Goal: Task Accomplishment & Management: Manage account settings

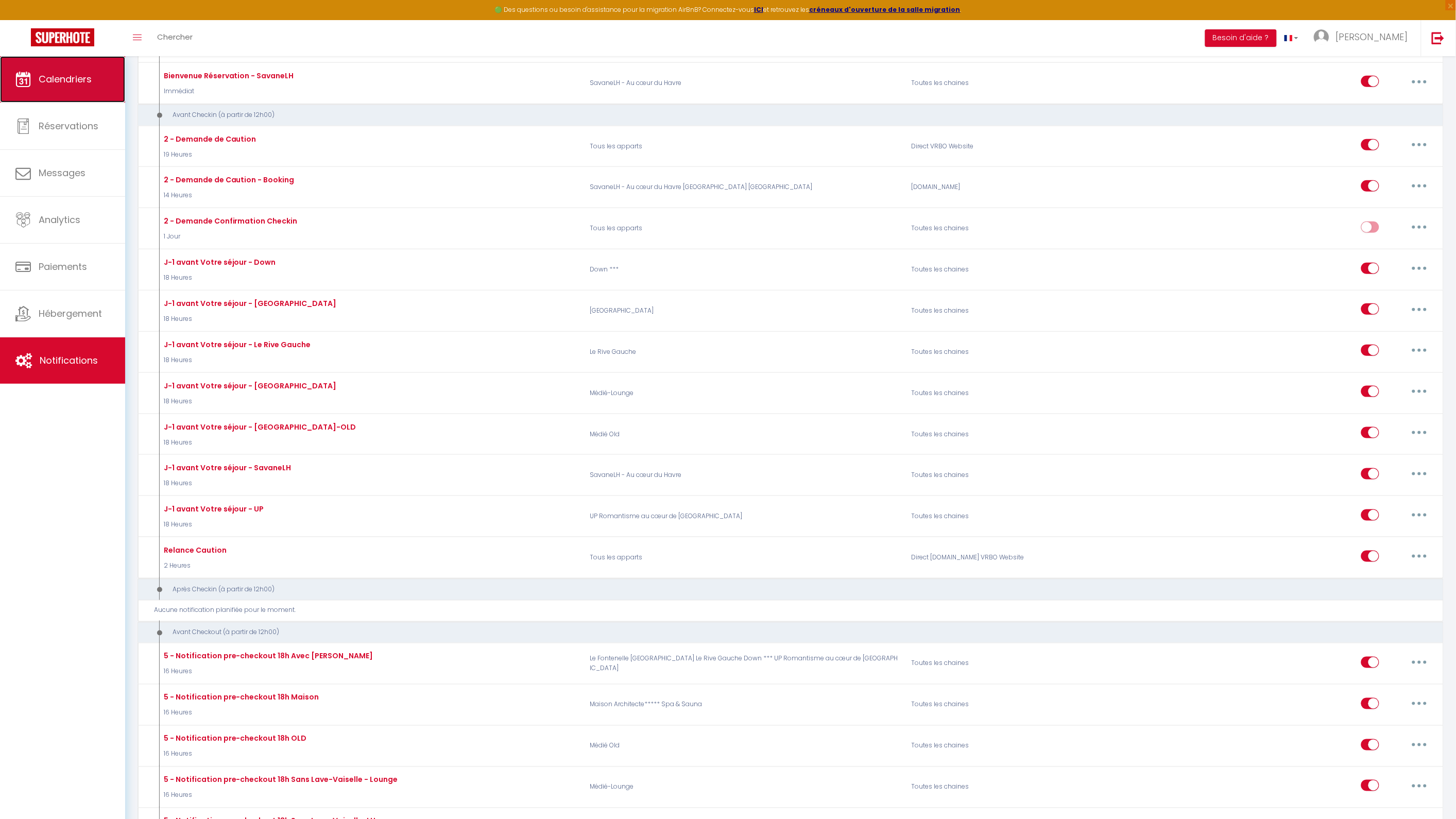
click at [106, 79] on link "Calendriers" at bounding box center [62, 79] width 125 height 46
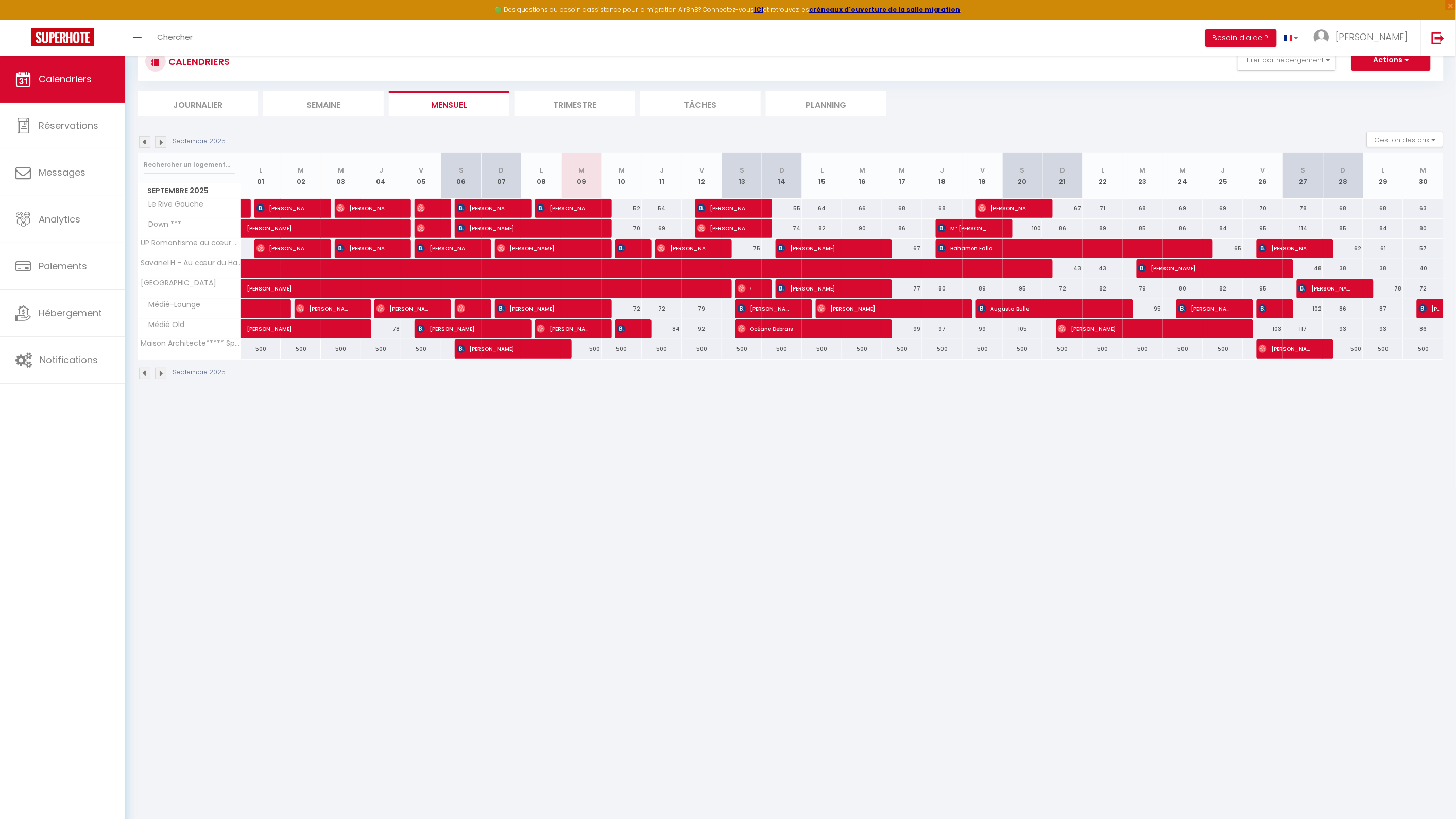
scroll to position [56, 0]
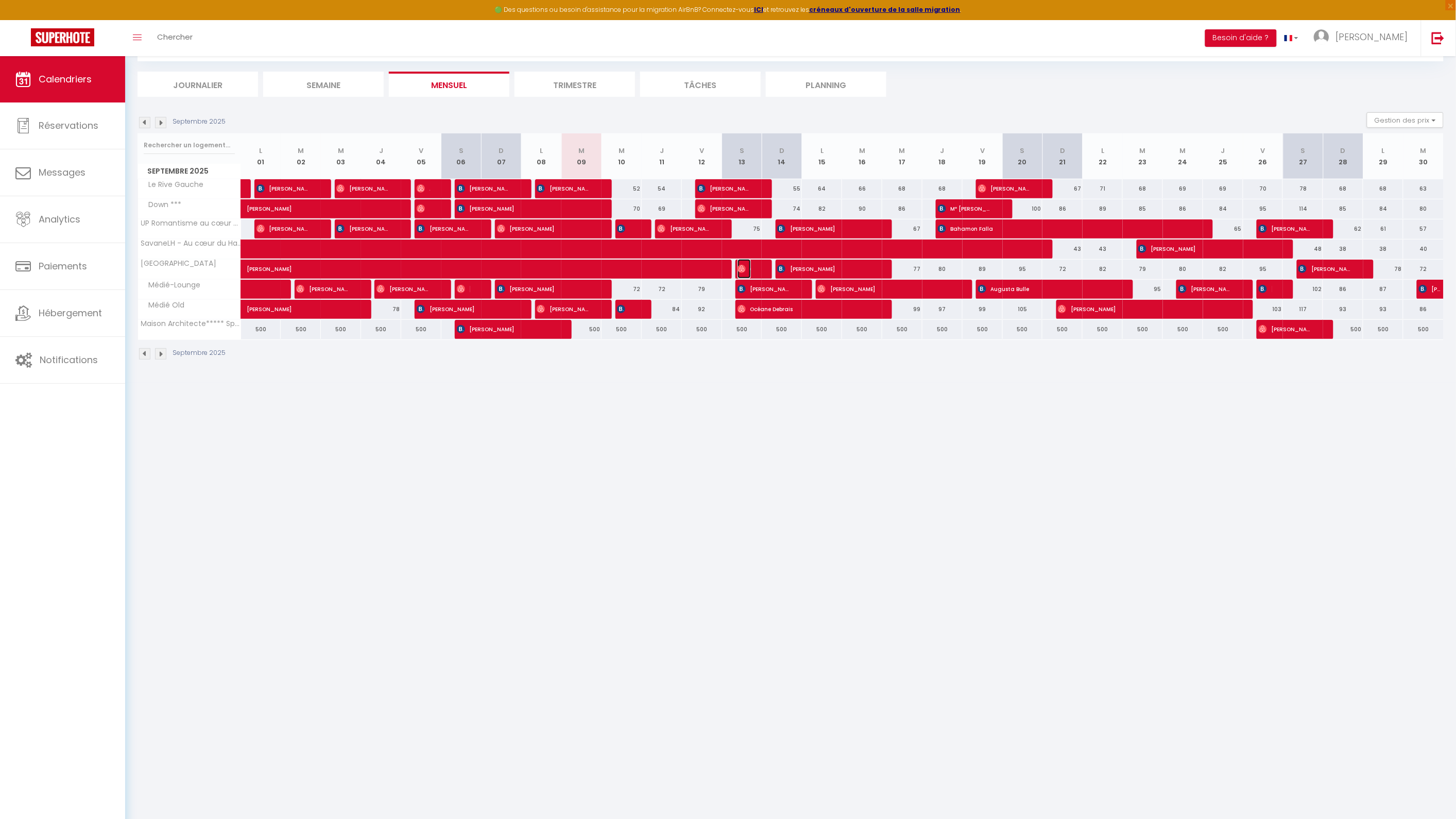
click at [748, 269] on span "Coriolan Bardeau" at bounding box center [744, 269] width 13 height 19
select select "OK"
select select "0"
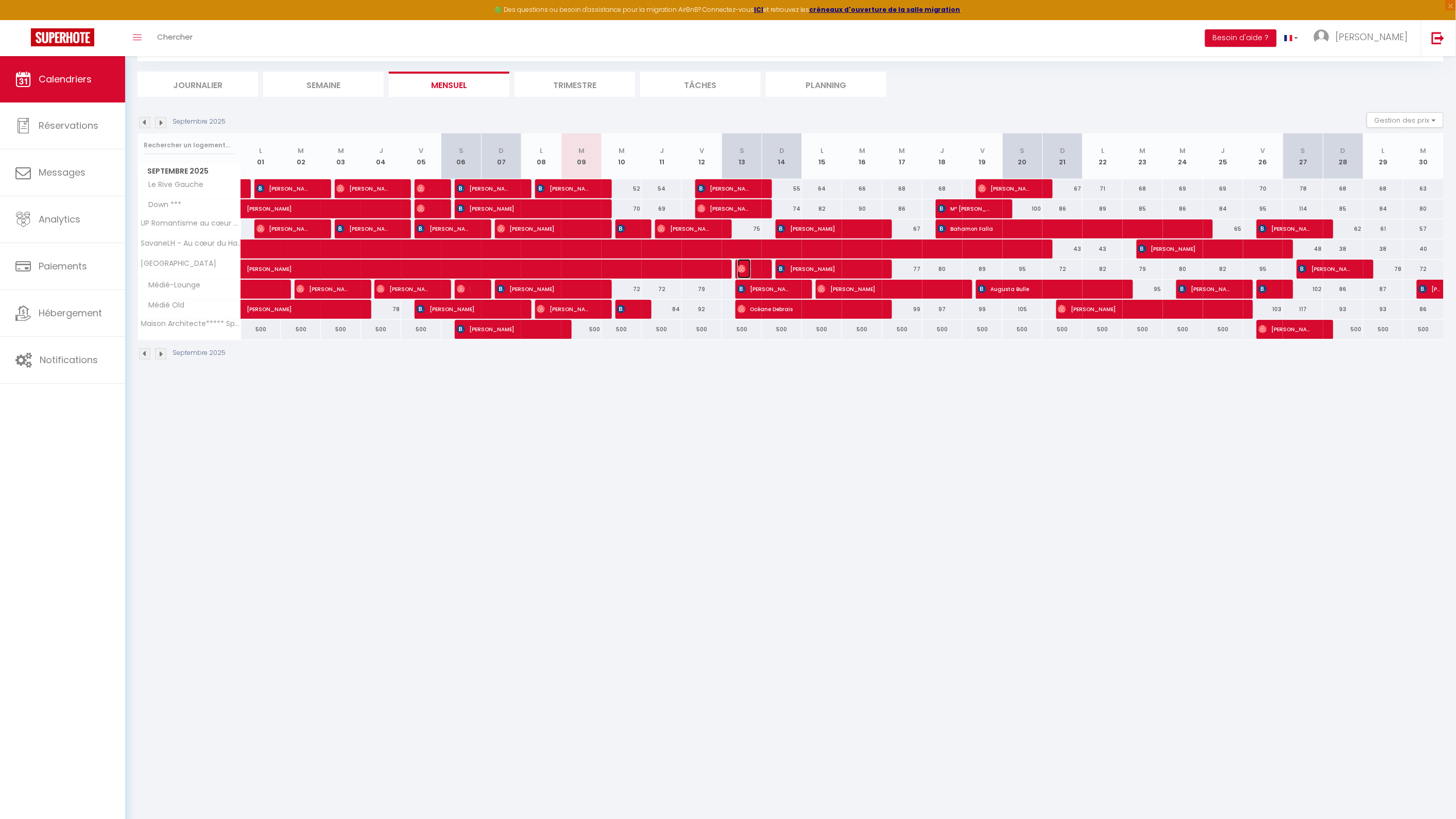
select select "1"
select select
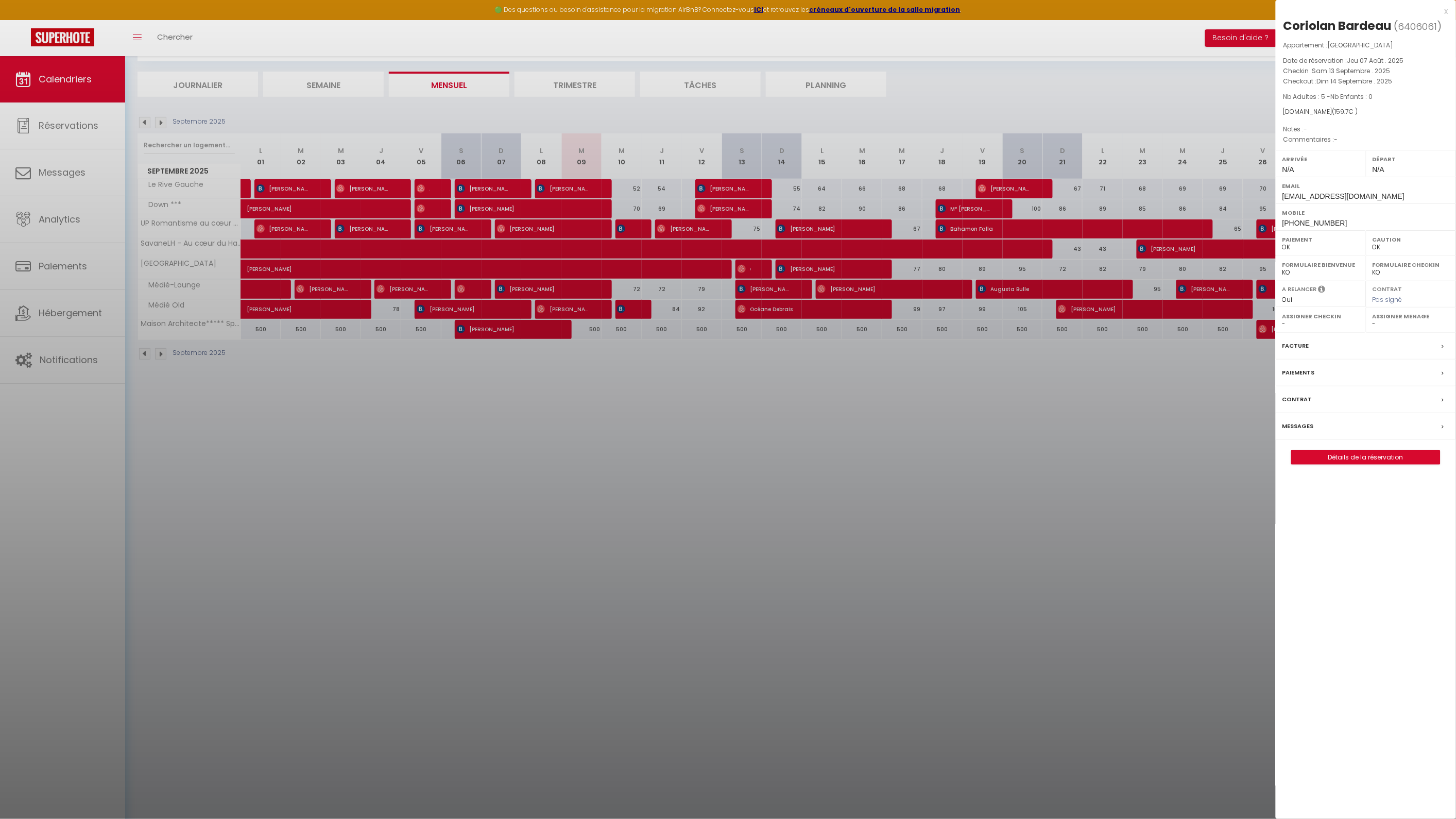
click at [1447, 12] on div "x" at bounding box center [1362, 11] width 173 height 12
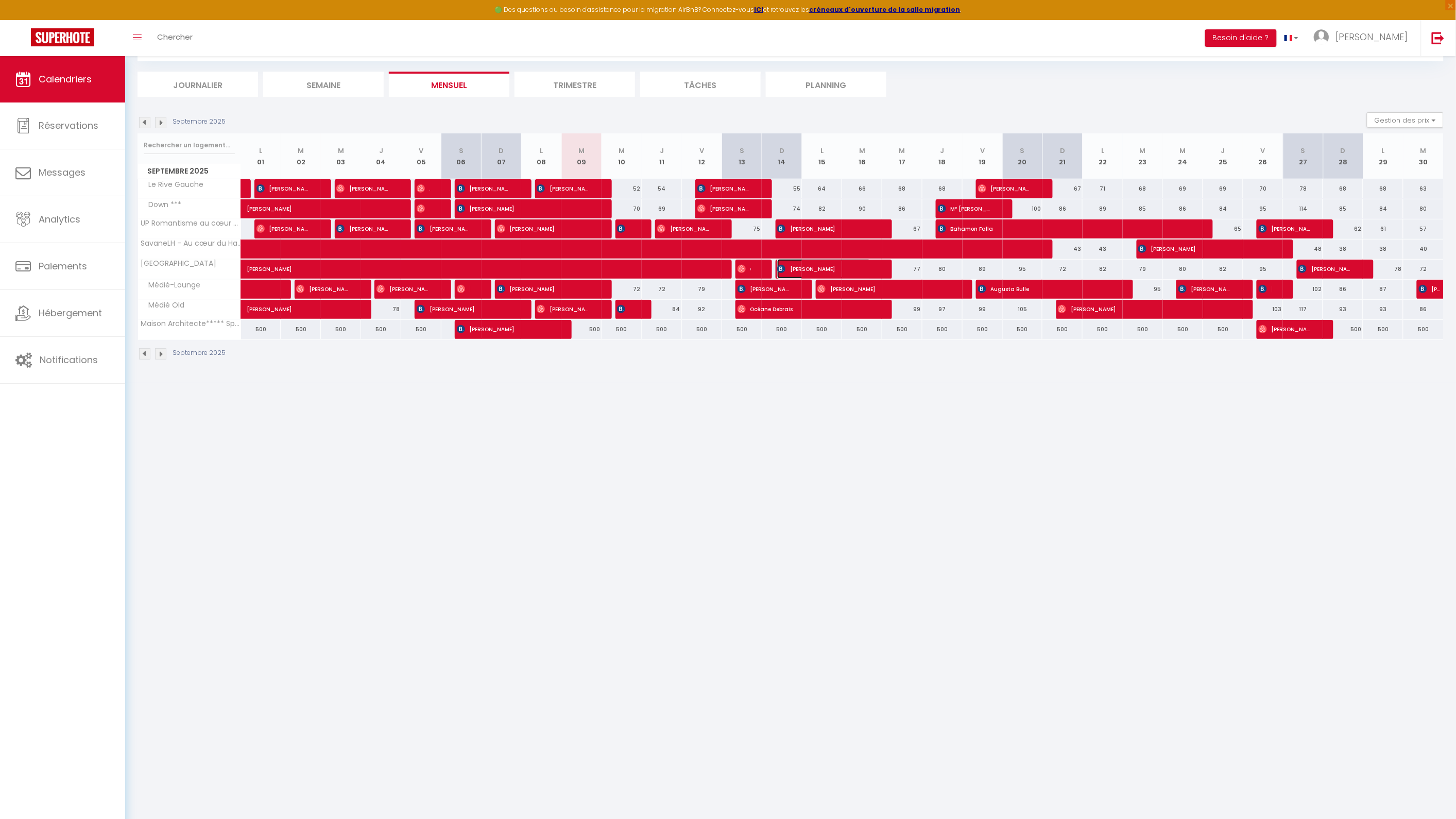
click at [852, 271] on span "[PERSON_NAME]" at bounding box center [824, 269] width 94 height 19
select select "KO"
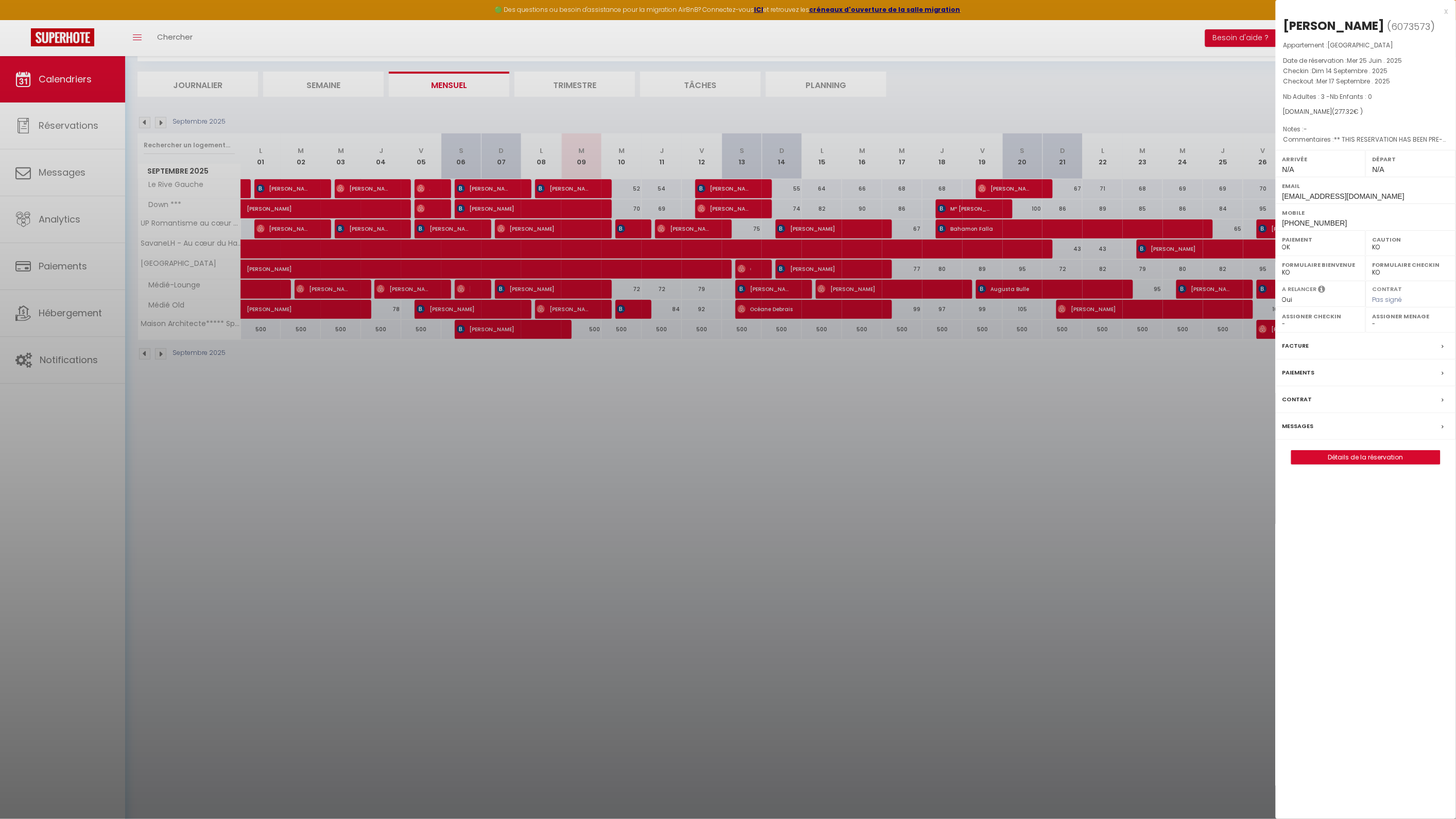
click at [1445, 9] on div "x" at bounding box center [1362, 11] width 173 height 12
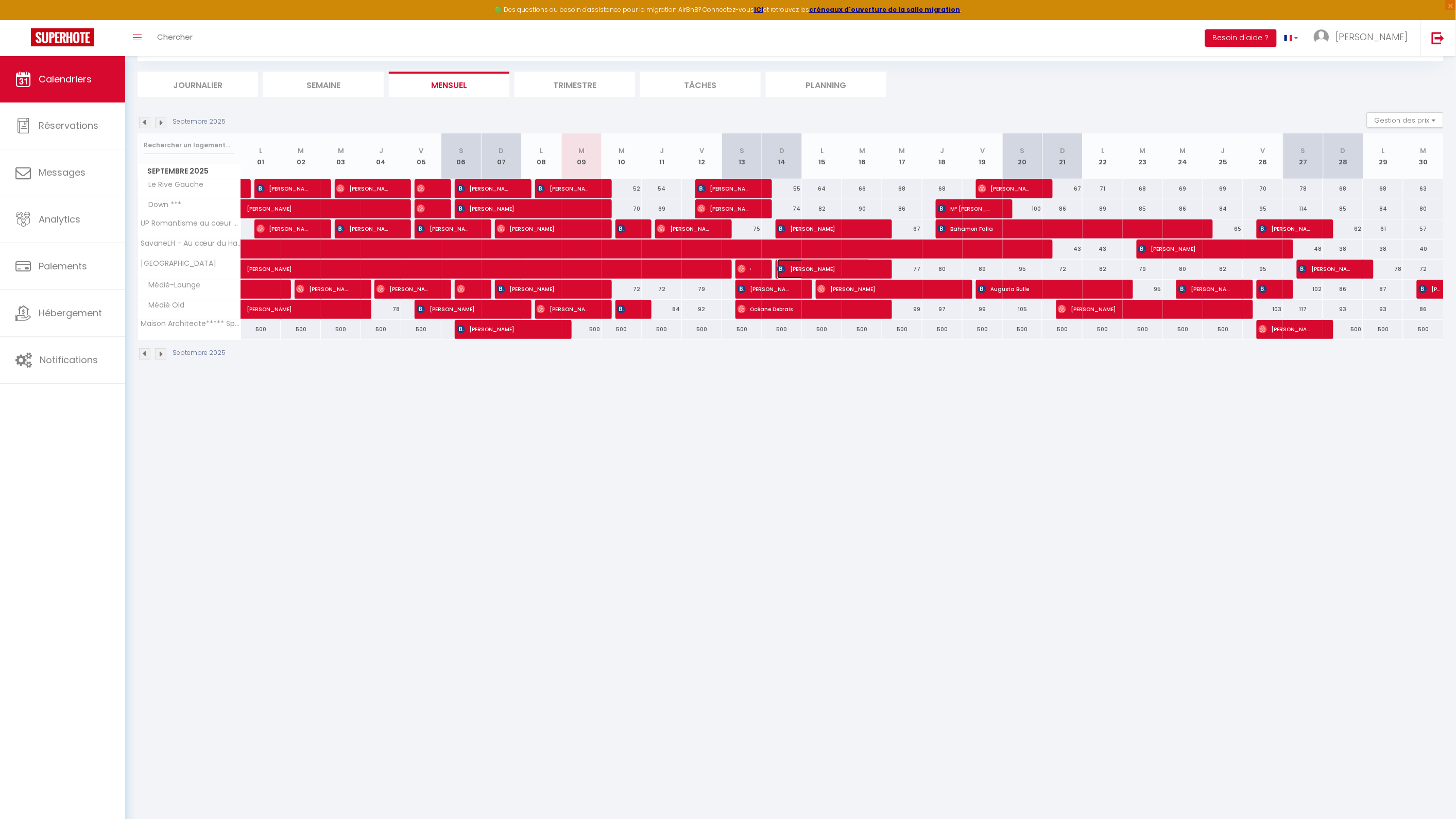
click at [810, 267] on span "[PERSON_NAME]" at bounding box center [824, 269] width 94 height 19
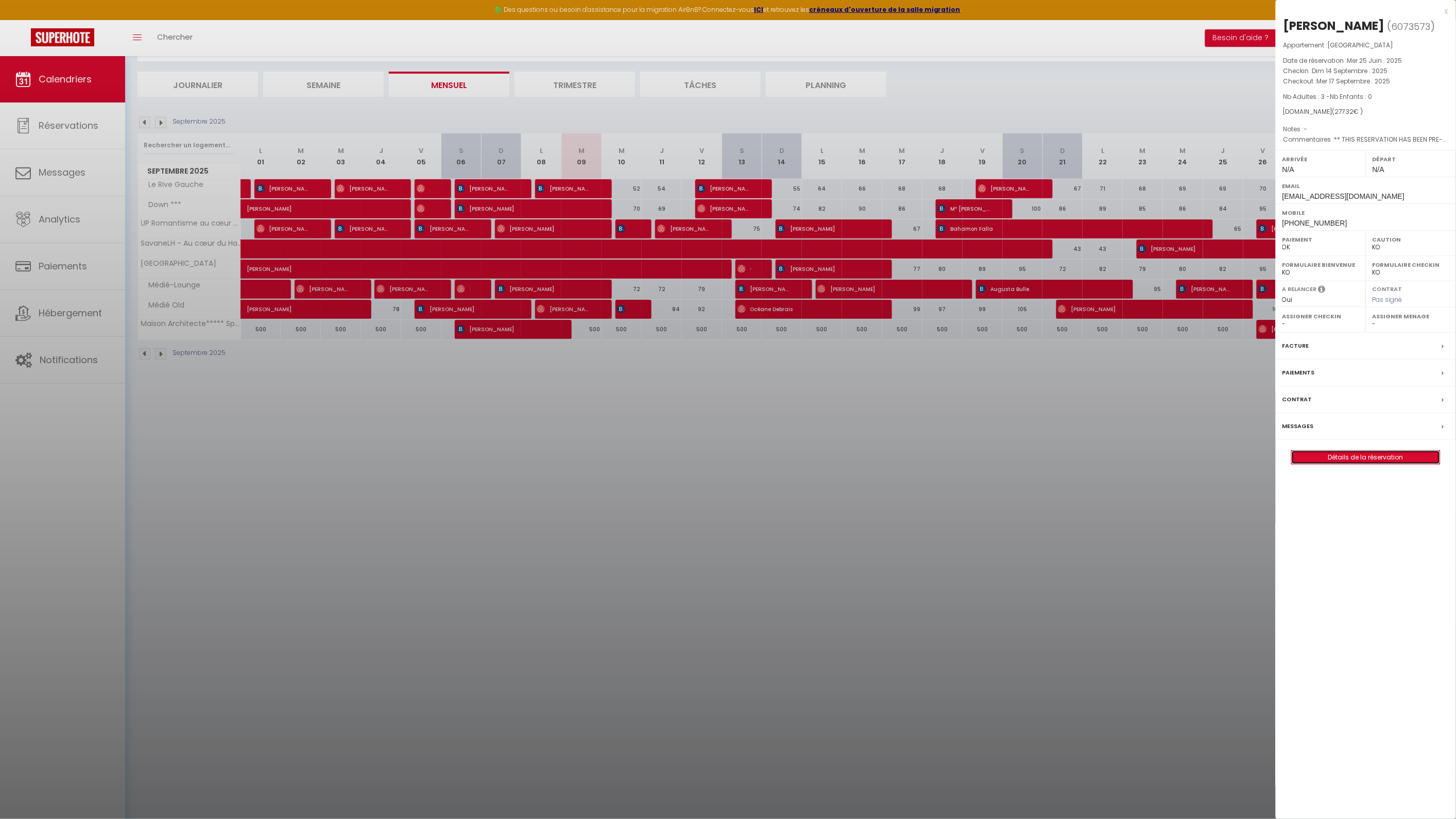
click at [1345, 464] on link "Détails de la réservation" at bounding box center [1366, 457] width 148 height 13
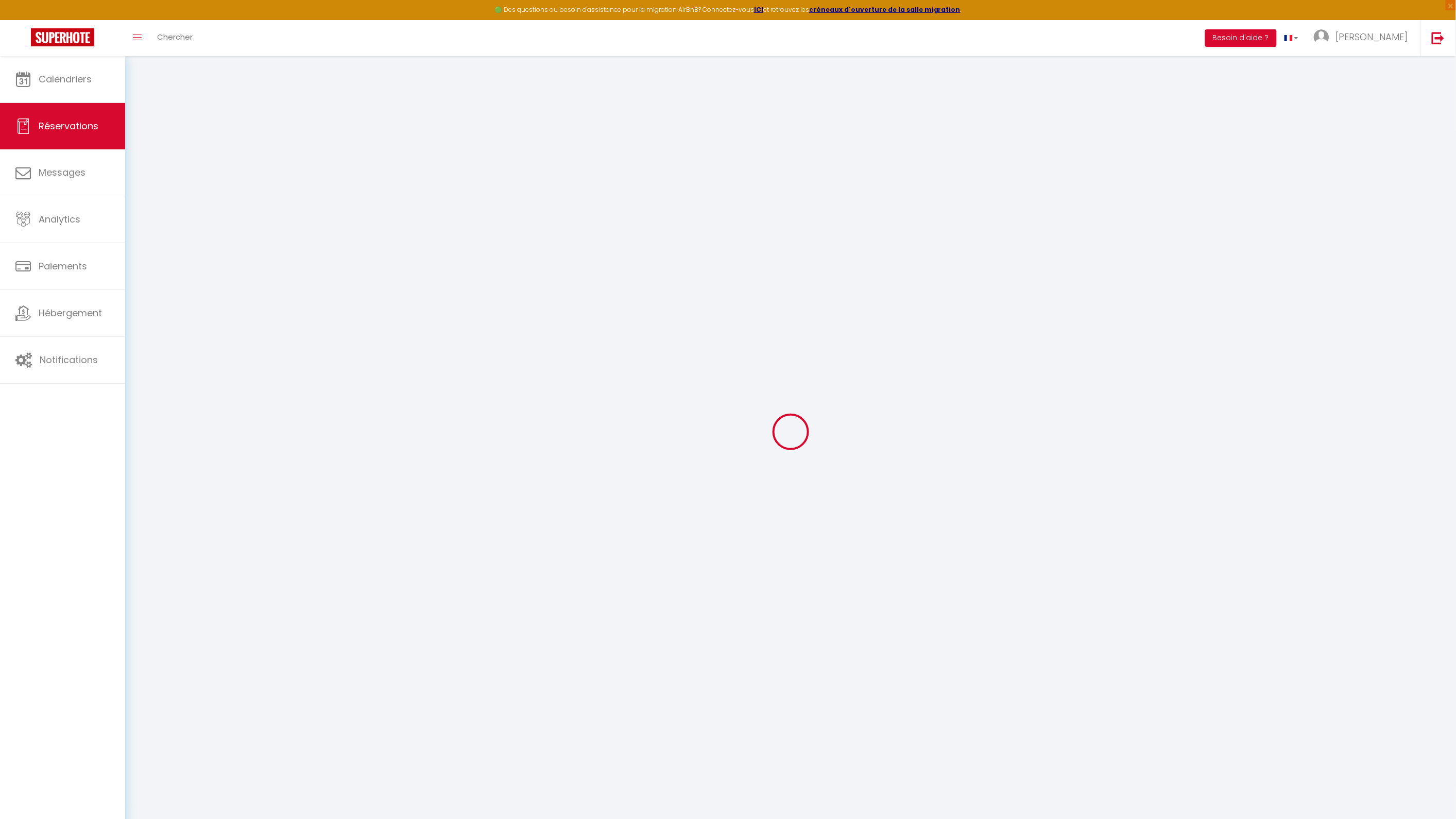
select select
checkbox input "false"
select select
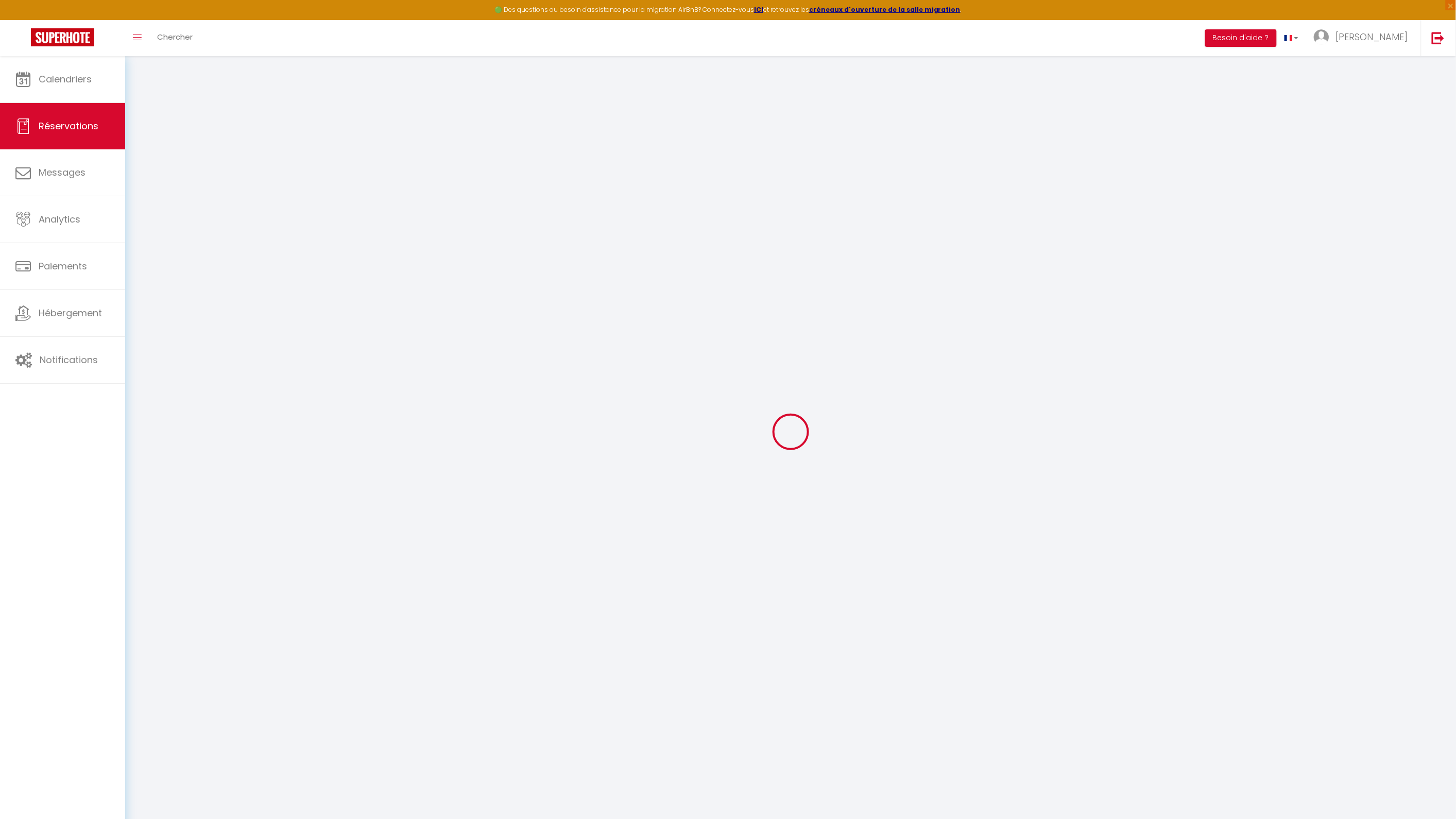
checkbox input "false"
type textarea "** THIS RESERVATION HAS BEEN PRE-PAID ** Approximate time of arrival: between 1…"
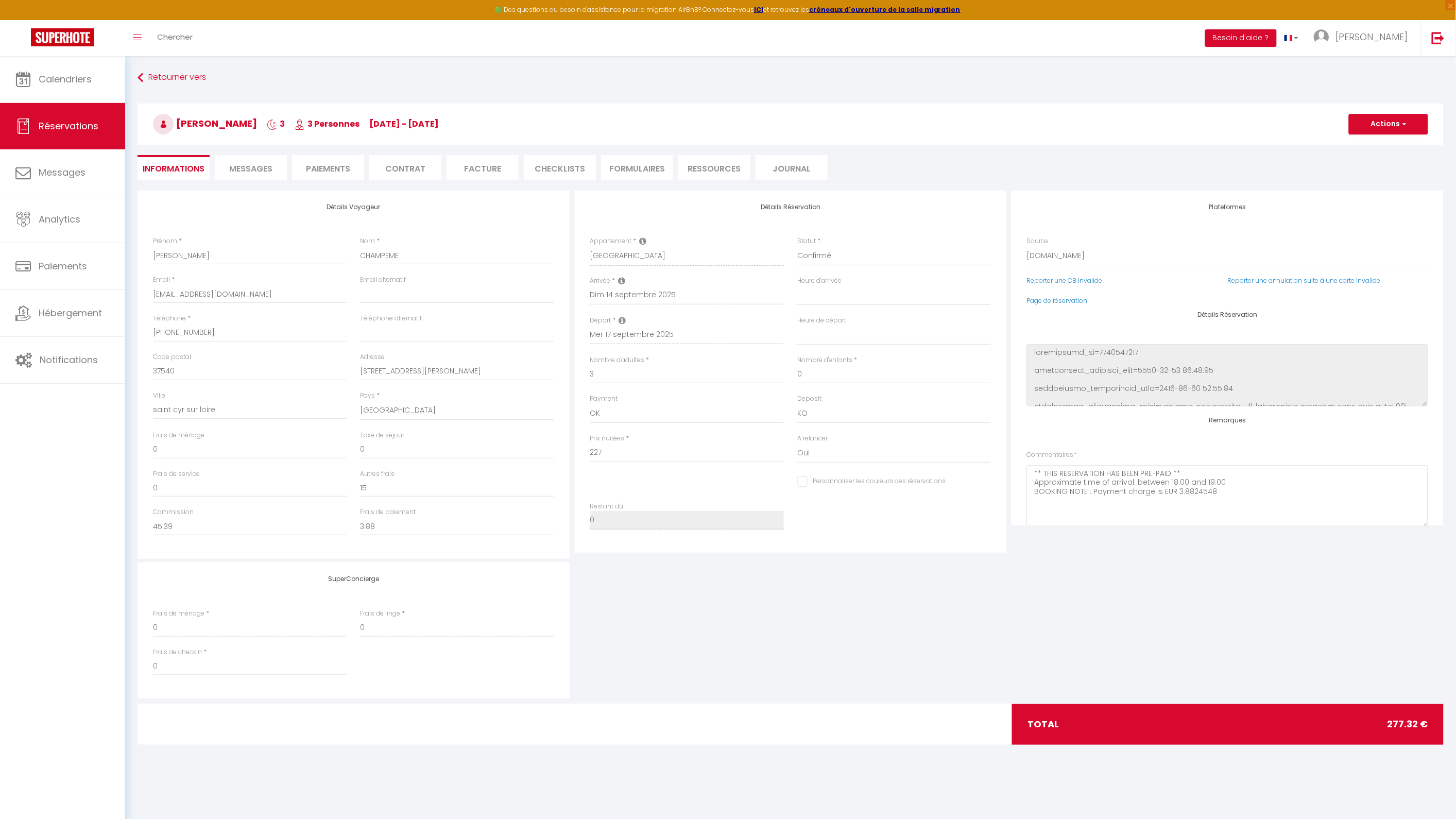
type input "25"
type input "10.32"
select select
checkbox input "false"
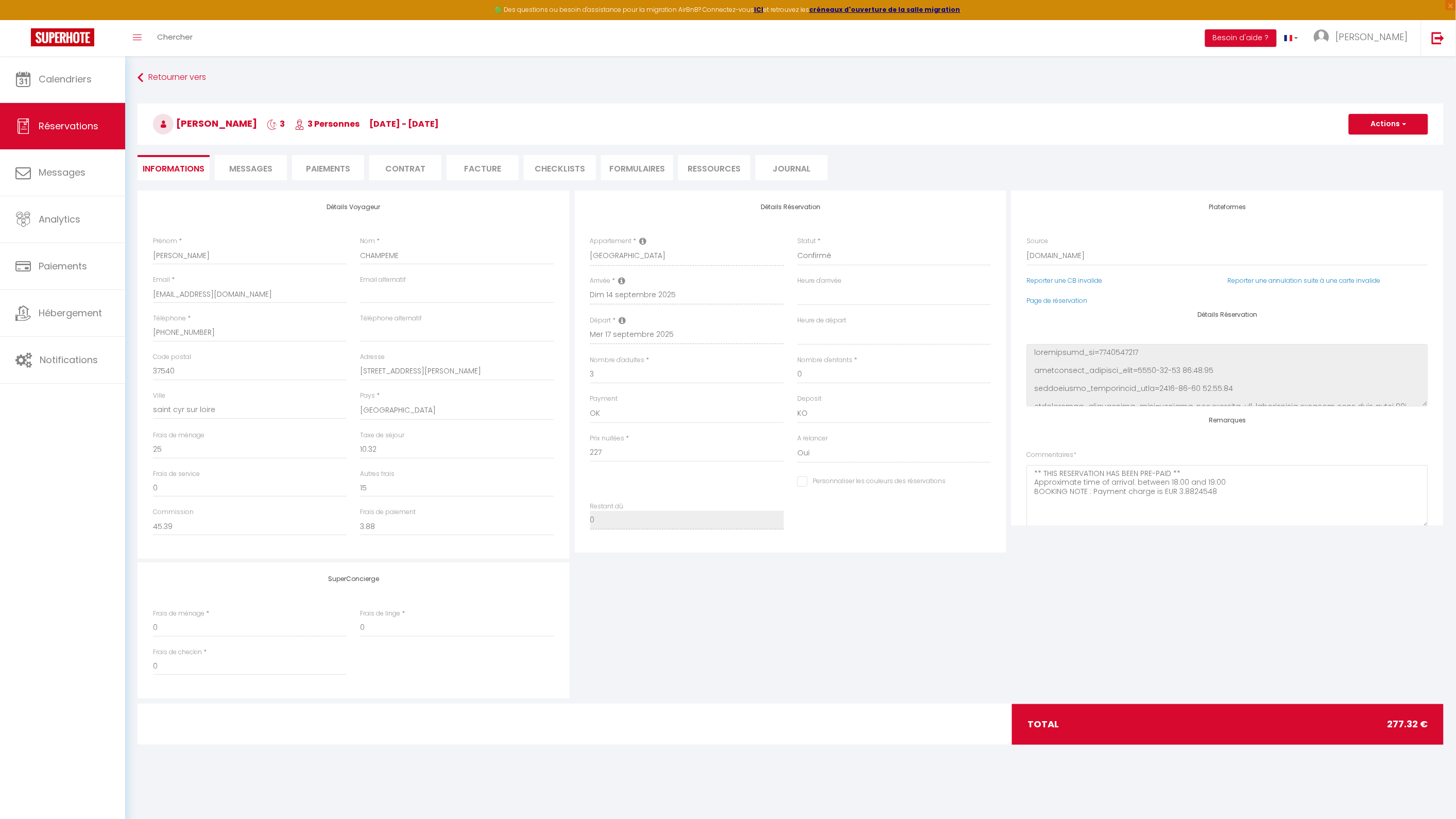
select select
click at [261, 166] on span "Messages" at bounding box center [250, 169] width 44 height 12
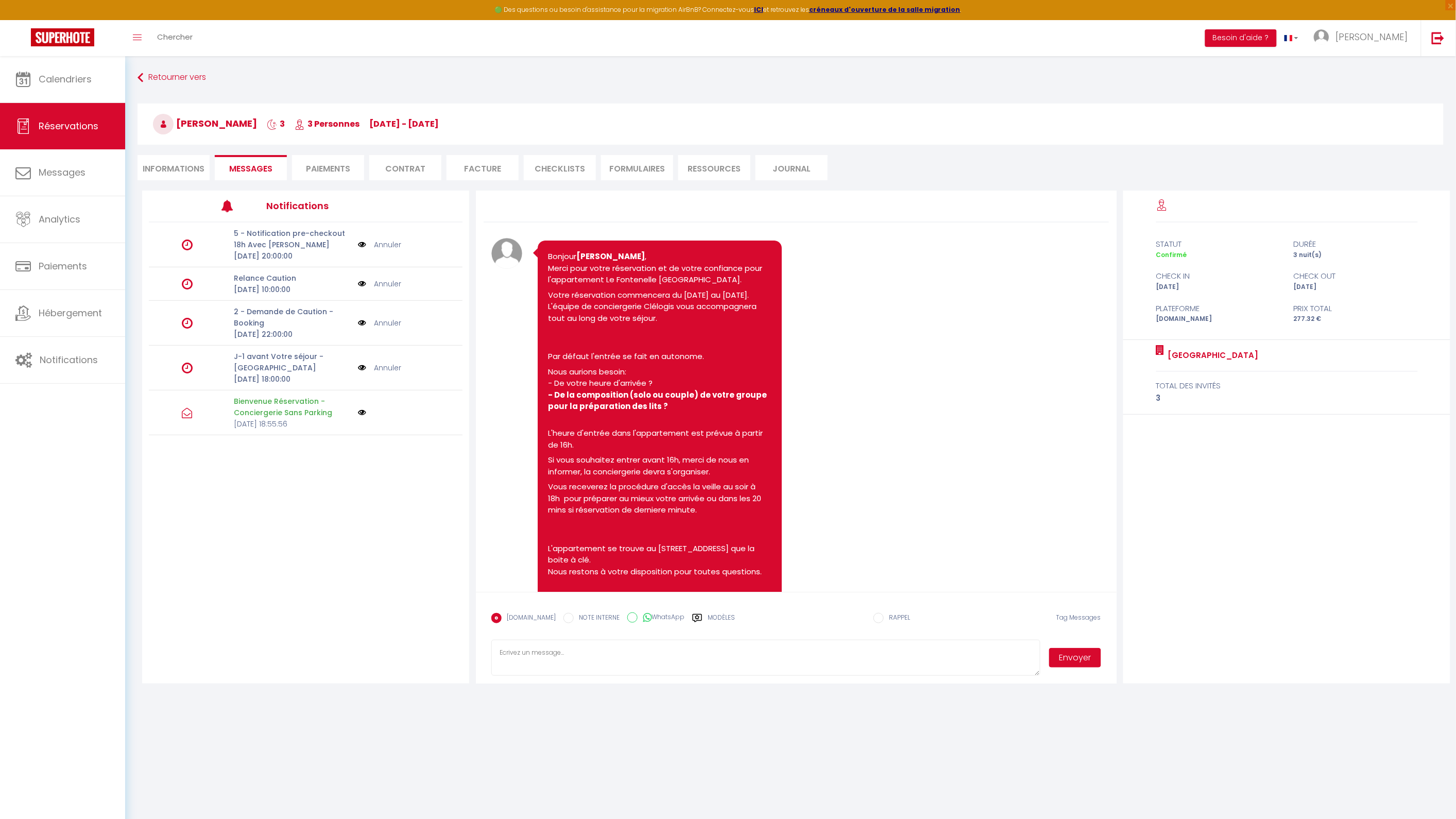
click at [189, 171] on li "Informations" at bounding box center [173, 167] width 72 height 25
select select
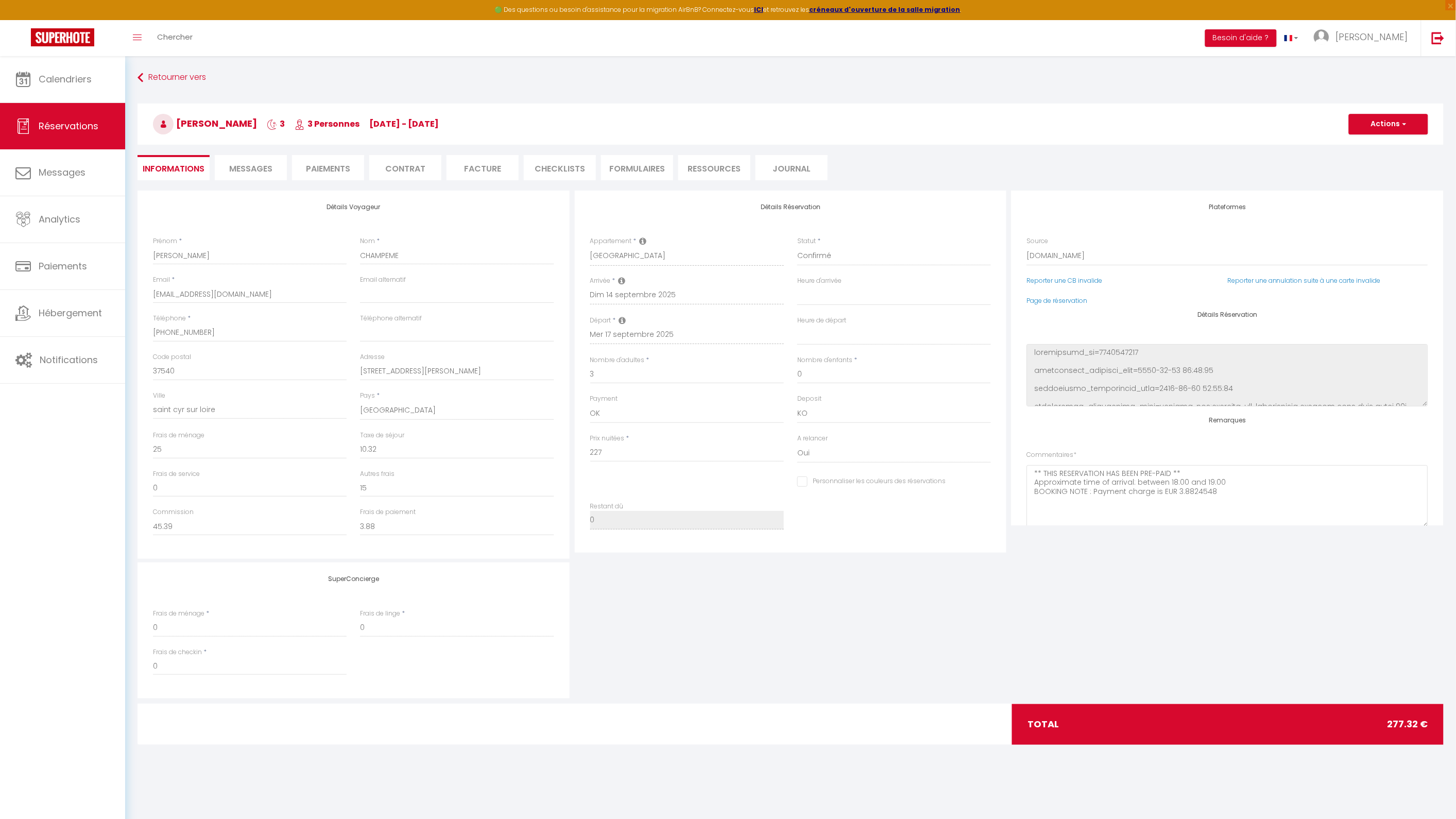
click at [243, 166] on span "Messages" at bounding box center [250, 169] width 44 height 12
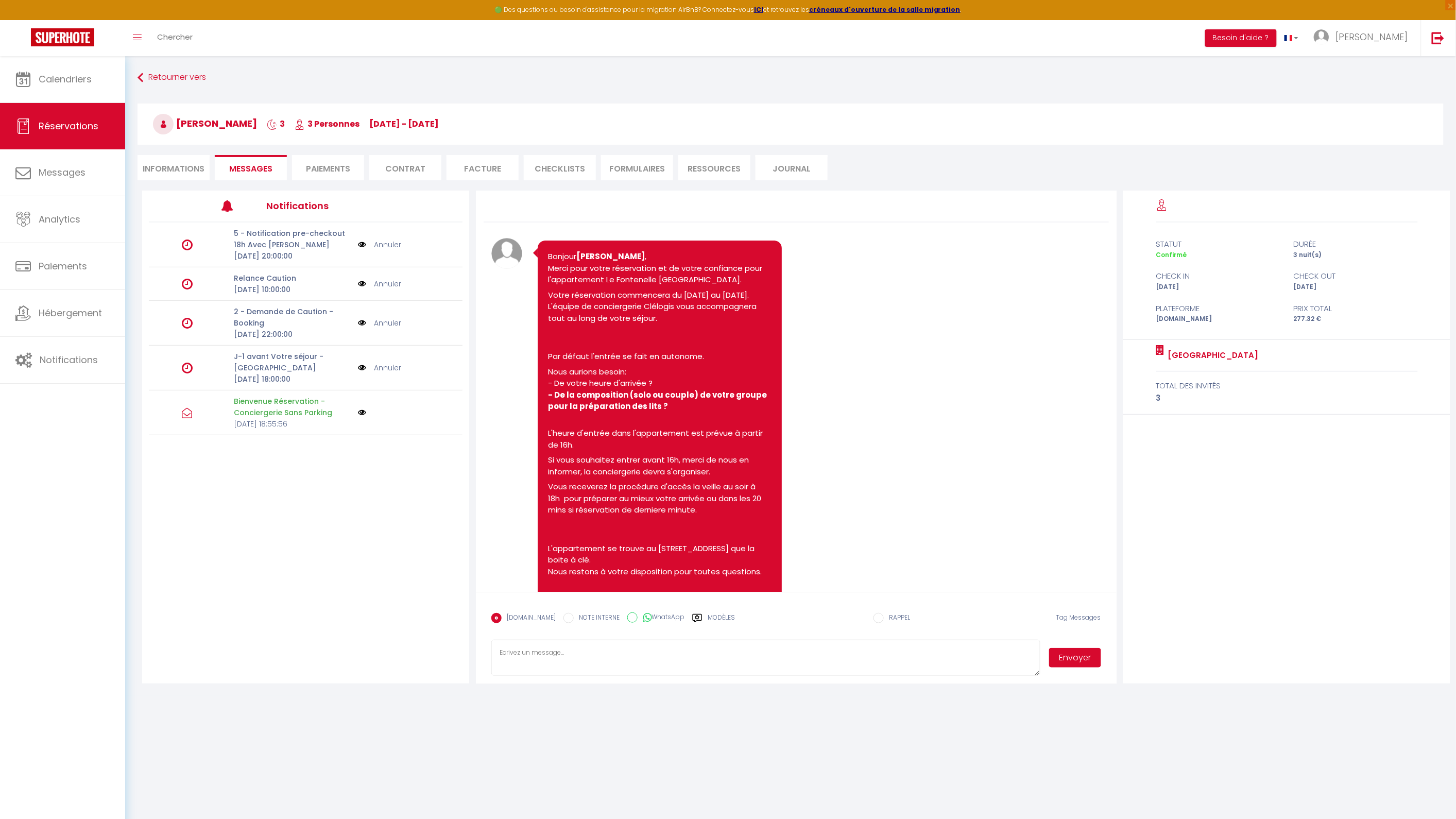
click at [918, 354] on div "Note Sms Bonjour MARTINE , Merci pour votre réservation et de votre confiance p…" at bounding box center [796, 447] width 609 height 418
click at [74, 358] on span "Notifications" at bounding box center [68, 360] width 58 height 13
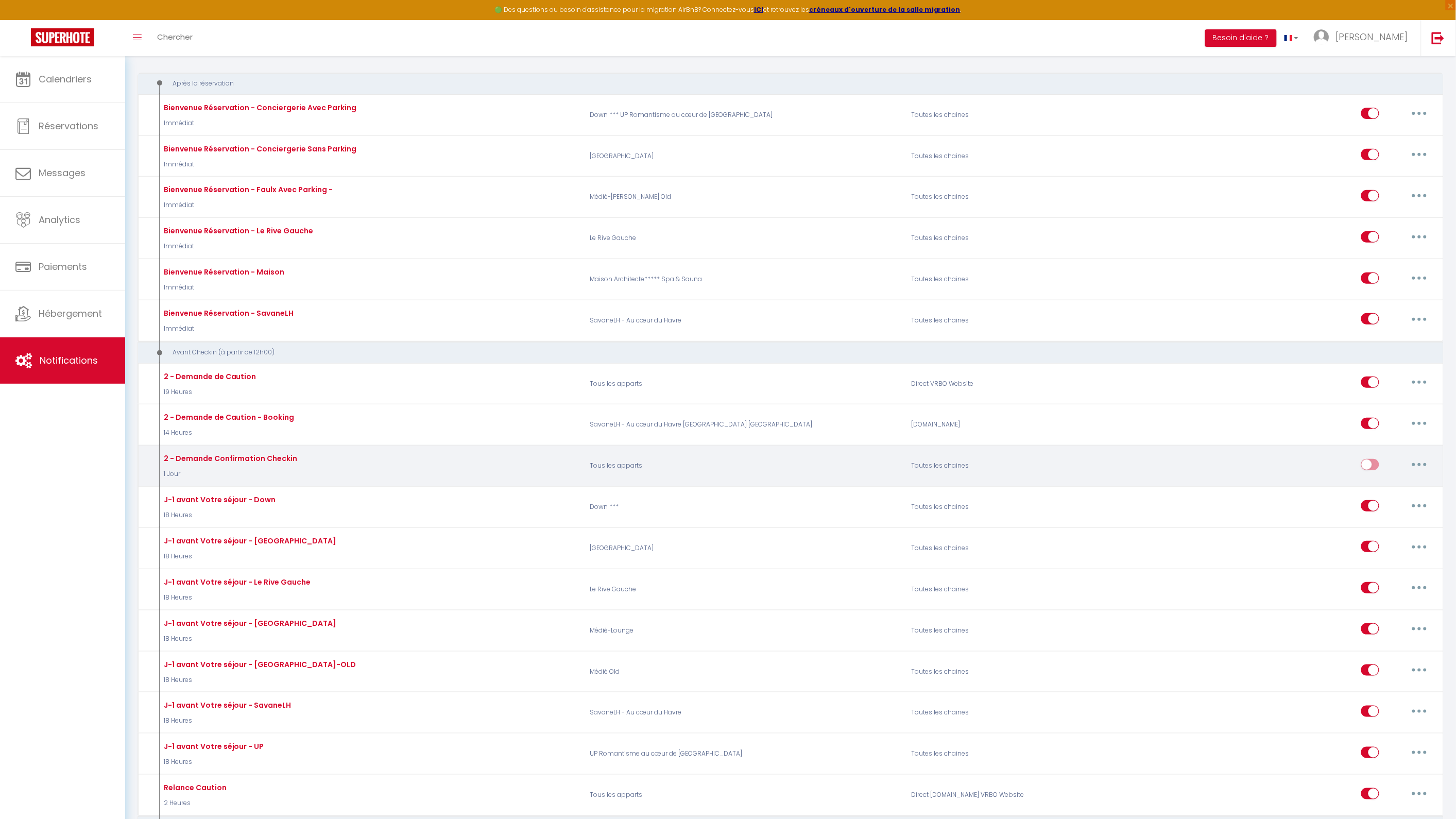
scroll to position [115, 0]
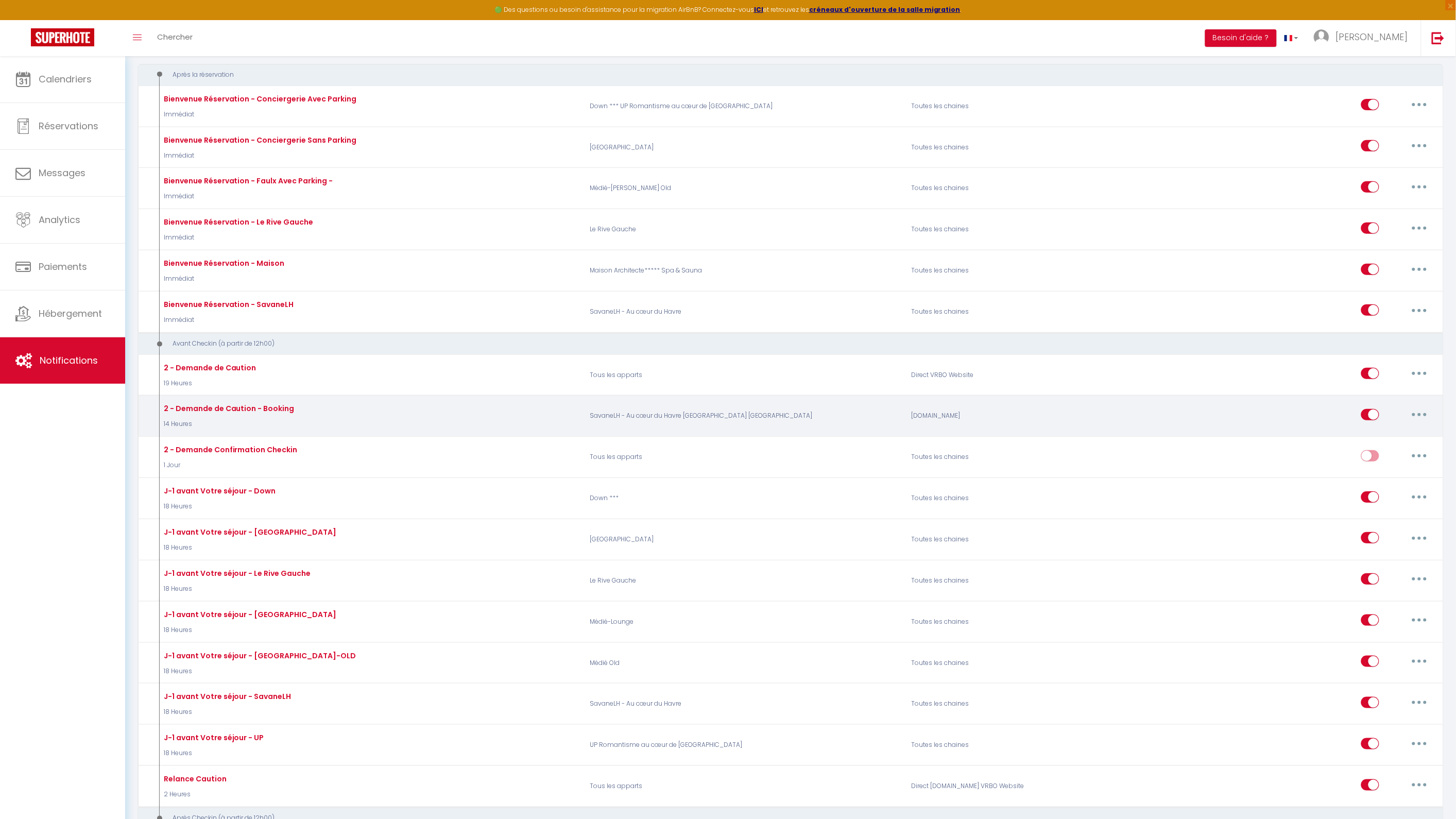
click at [1424, 419] on button "button" at bounding box center [1419, 415] width 29 height 17
click at [1386, 438] on link "Editer" at bounding box center [1392, 438] width 76 height 17
type input "2 - Demande de Caution - Booking"
select select "14 Heures"
select select "if_booking_is_paid"
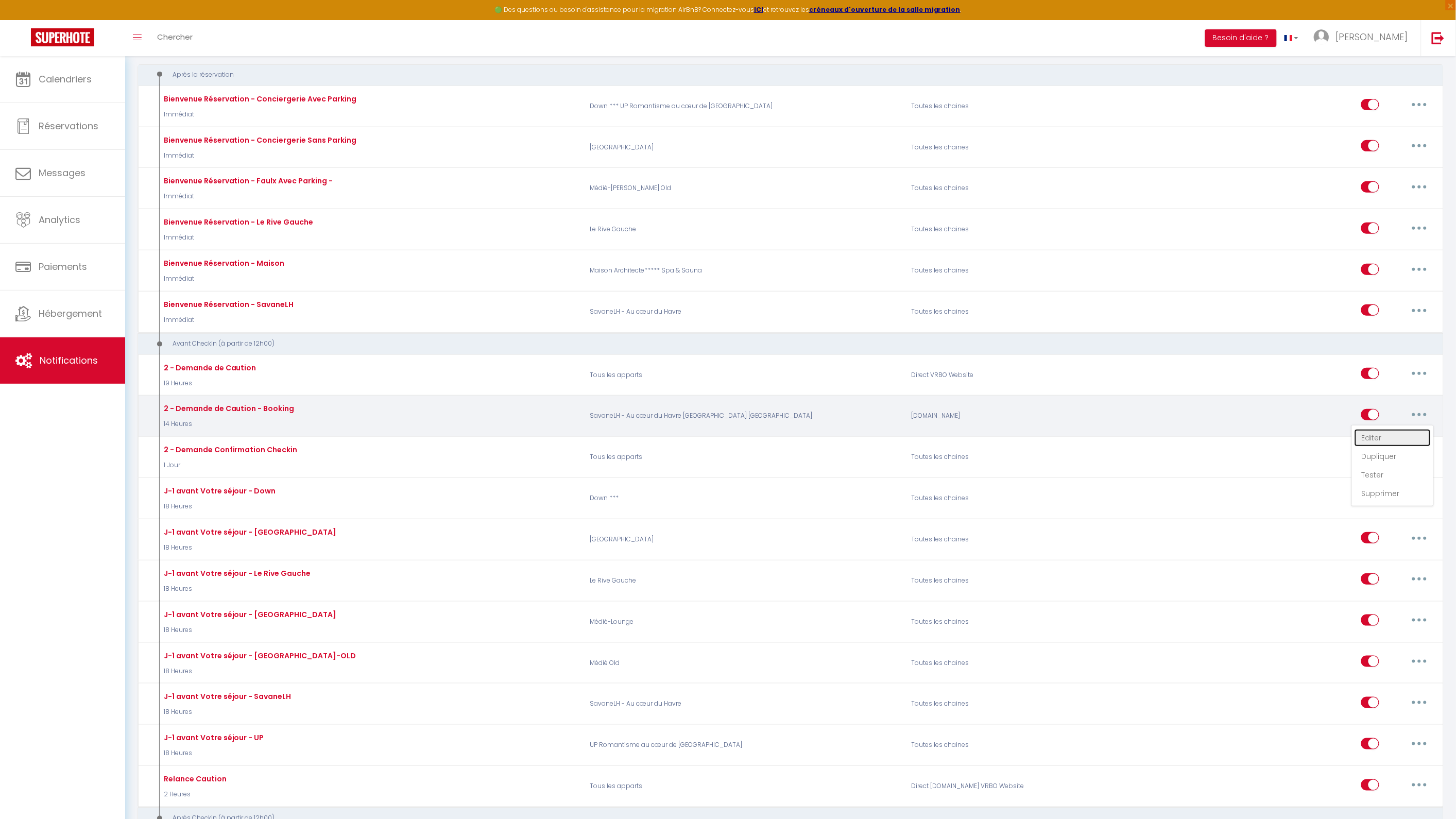
checkbox input "true"
checkbox input "false"
radio input "true"
type input "Demande de Caution - [RENTAL:NAME]"
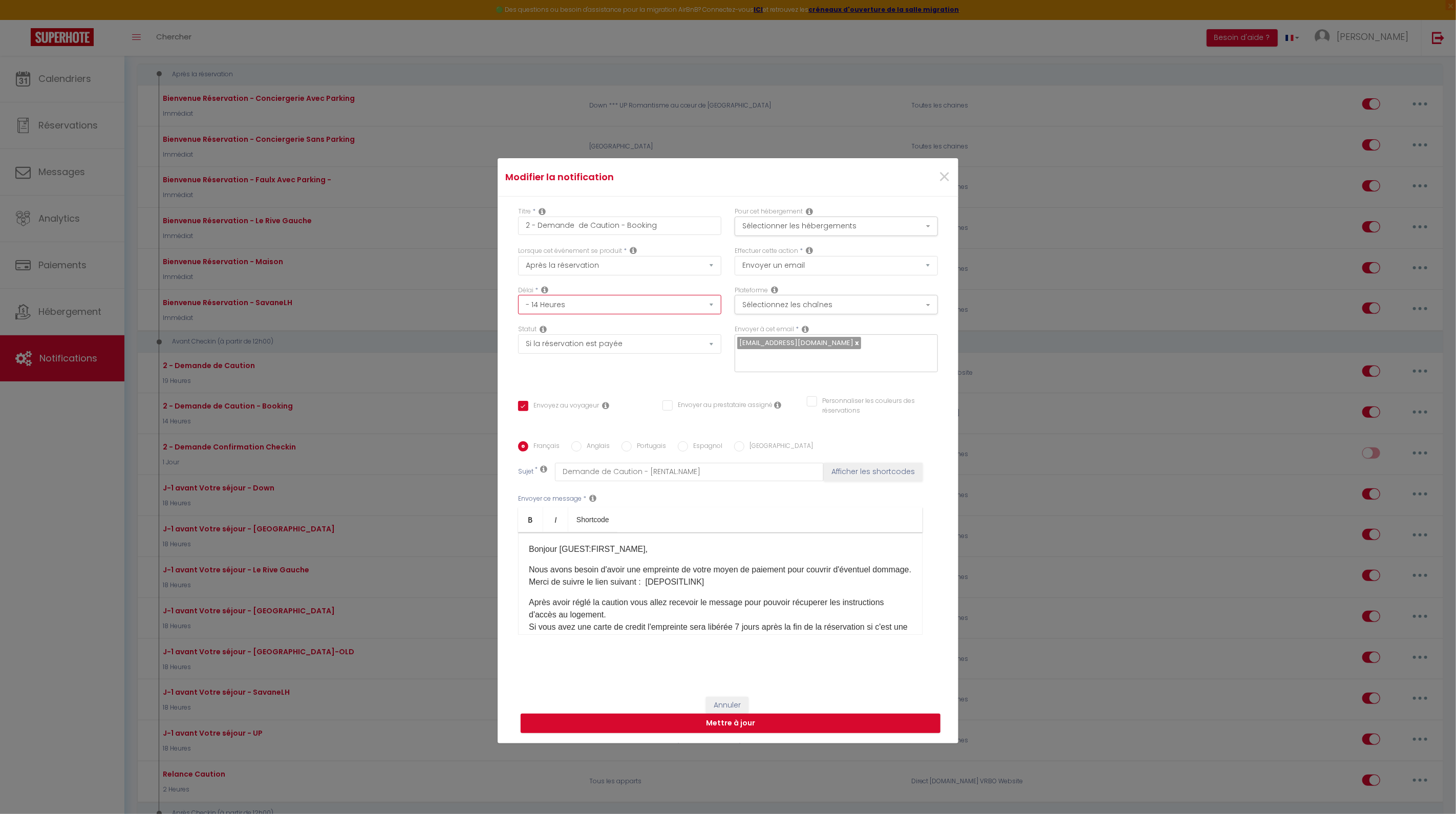
click at [553, 310] on select "Immédiat - 10 Minutes - 1 Heure - 2 Heures - 3 Heures - 4 Heures - 5 Heures - 6…" at bounding box center [619, 304] width 203 height 19
select select "19 Heures"
click at [518, 302] on select "Immédiat - 10 Minutes - 1 Heure - 2 Heures - 3 Heures - 4 Heures - 5 Heures - 6…" at bounding box center [619, 304] width 203 height 19
checkbox input "true"
checkbox input "false"
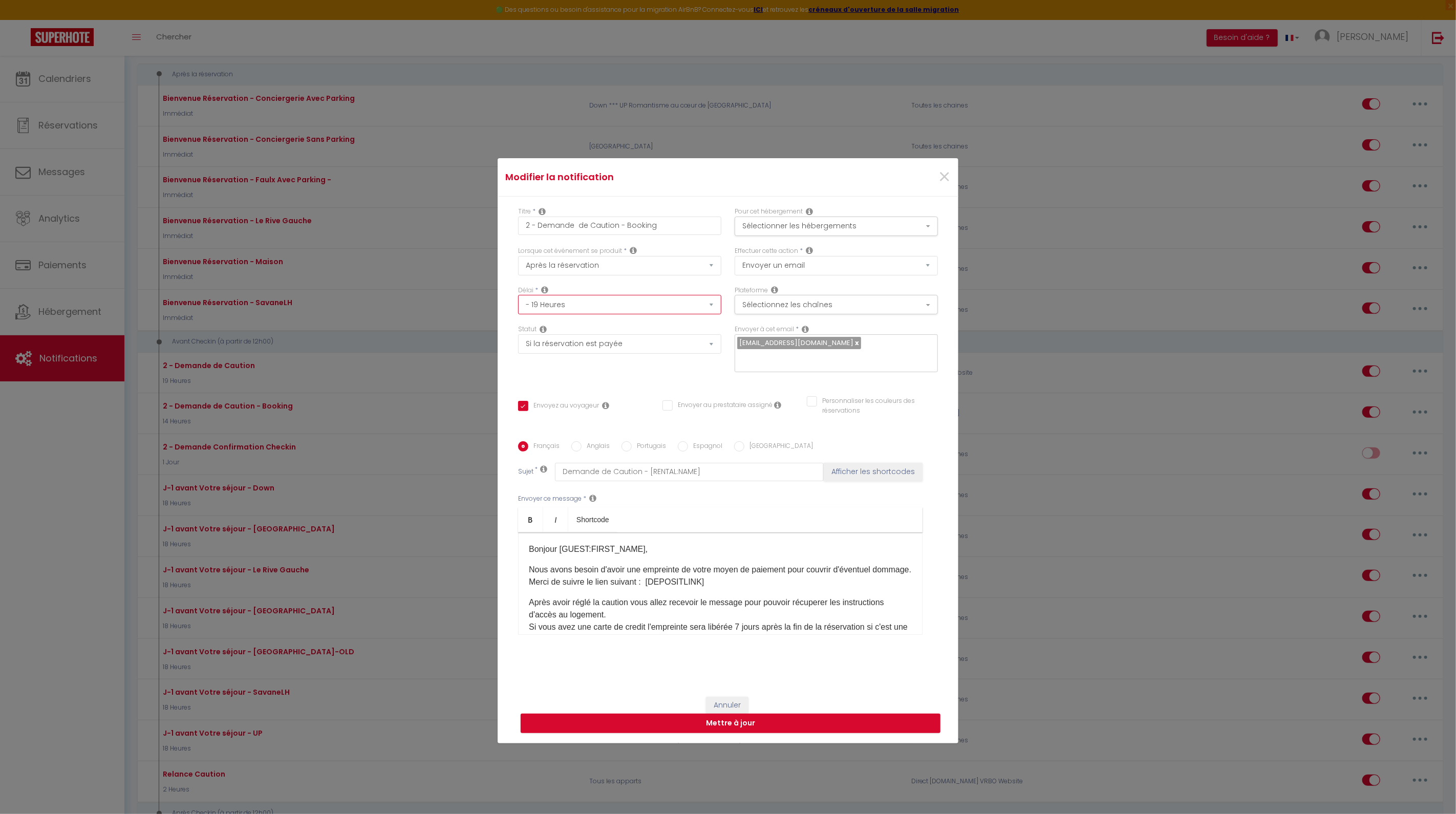
checkbox input "false"
click at [725, 718] on button "Mettre à jour" at bounding box center [730, 723] width 420 height 19
checkbox input "true"
checkbox input "false"
